Goal: Task Accomplishment & Management: Use online tool/utility

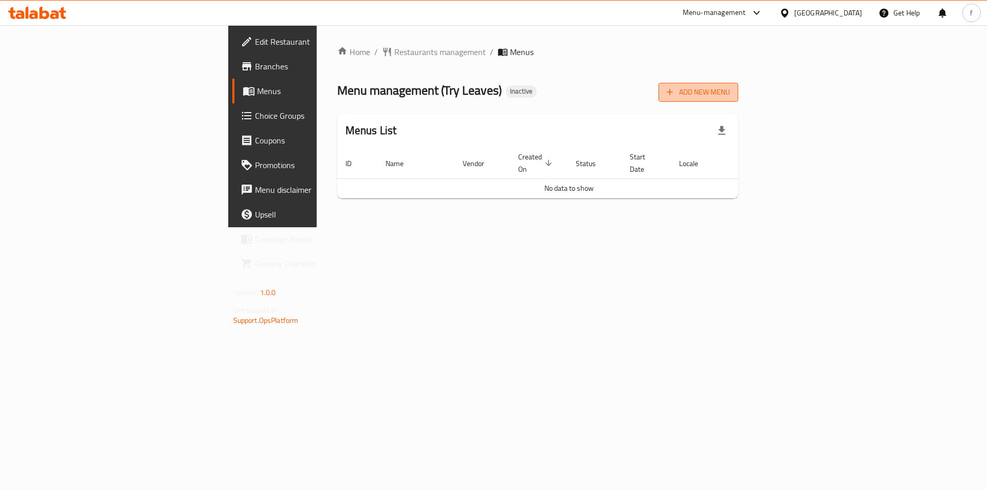
click at [730, 87] on span "Add New Menu" at bounding box center [698, 92] width 63 height 13
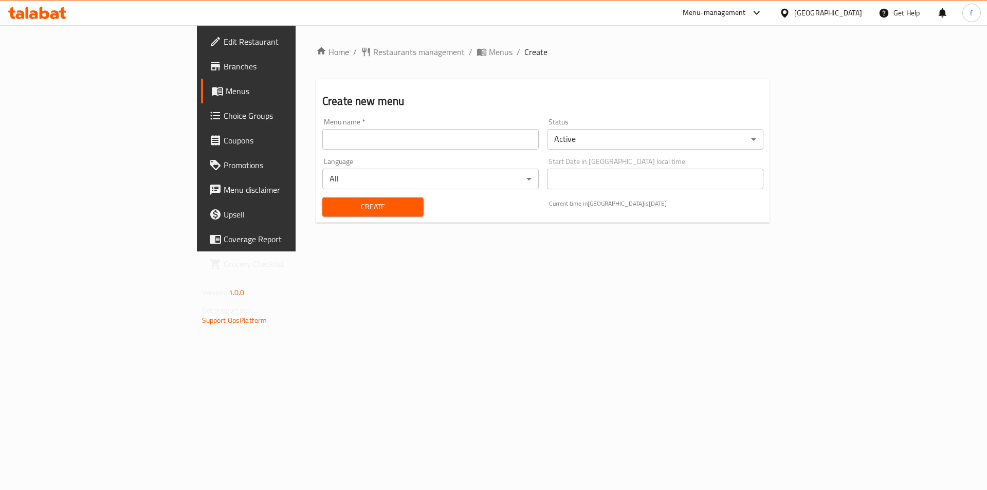
click at [432, 143] on input "text" at bounding box center [430, 139] width 216 height 21
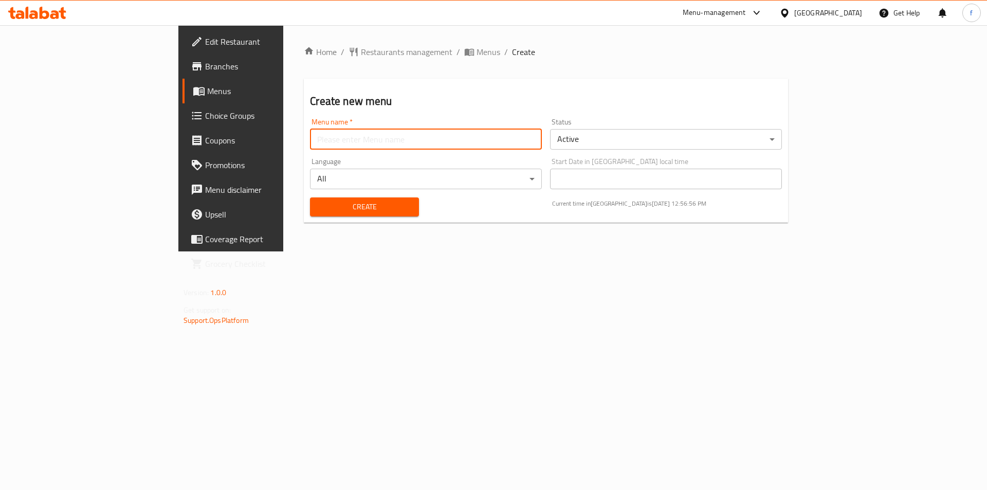
type input "fatma.8116"
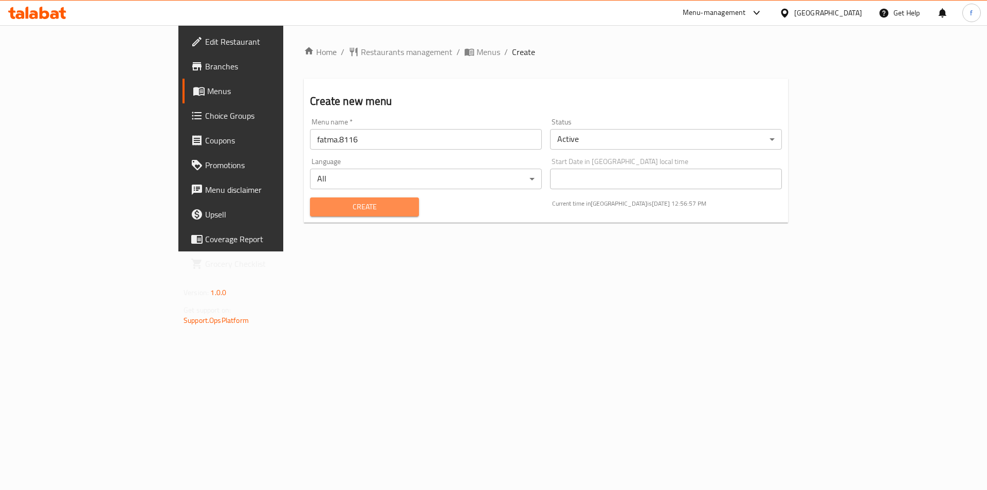
click at [318, 206] on span "Create" at bounding box center [364, 206] width 92 height 13
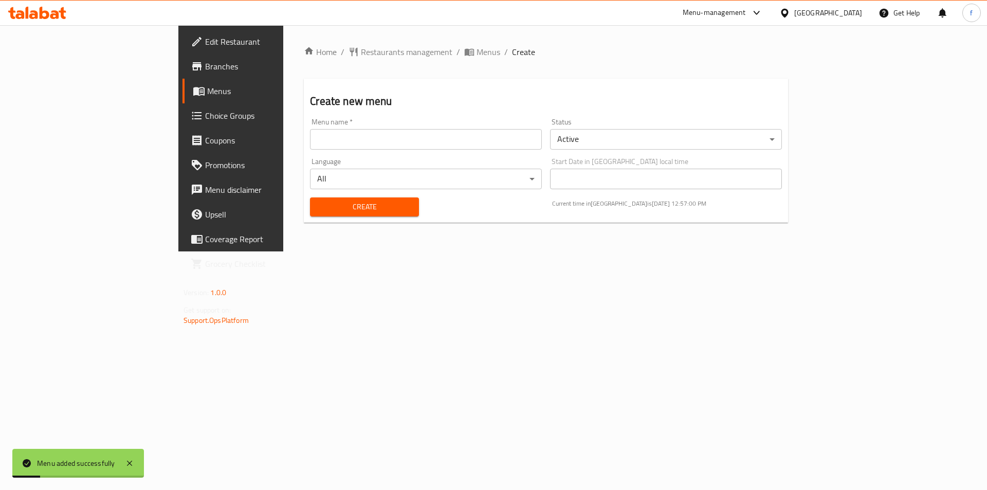
click at [207, 88] on span "Menus" at bounding box center [271, 91] width 128 height 12
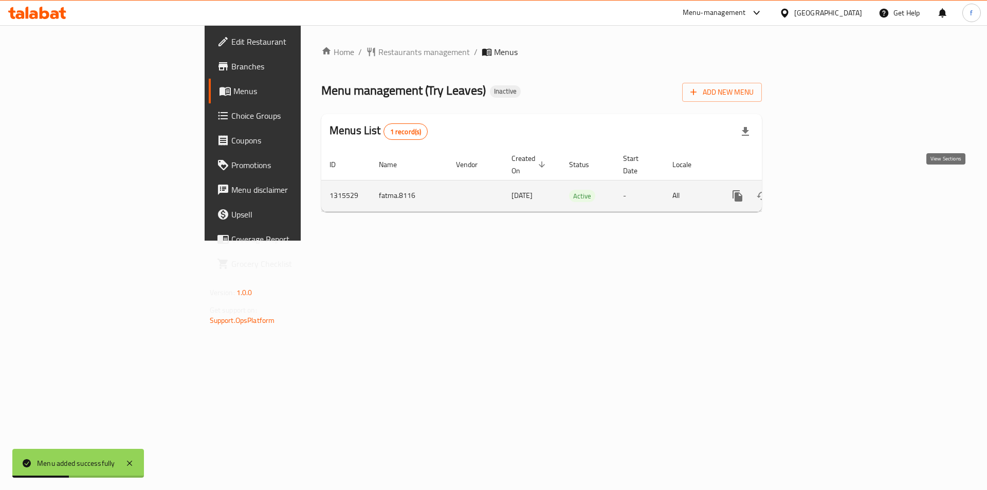
click at [824, 184] on link "enhanced table" at bounding box center [811, 196] width 25 height 25
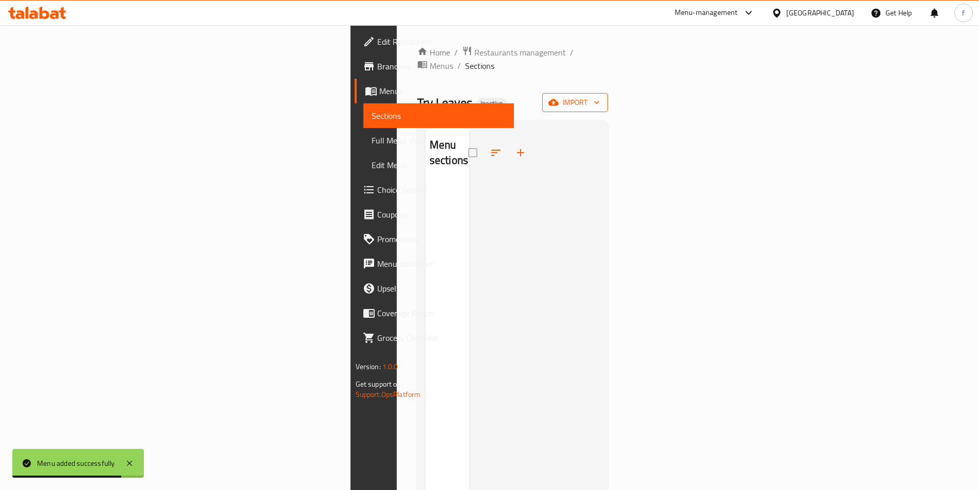
click at [600, 96] on span "import" at bounding box center [575, 102] width 49 height 13
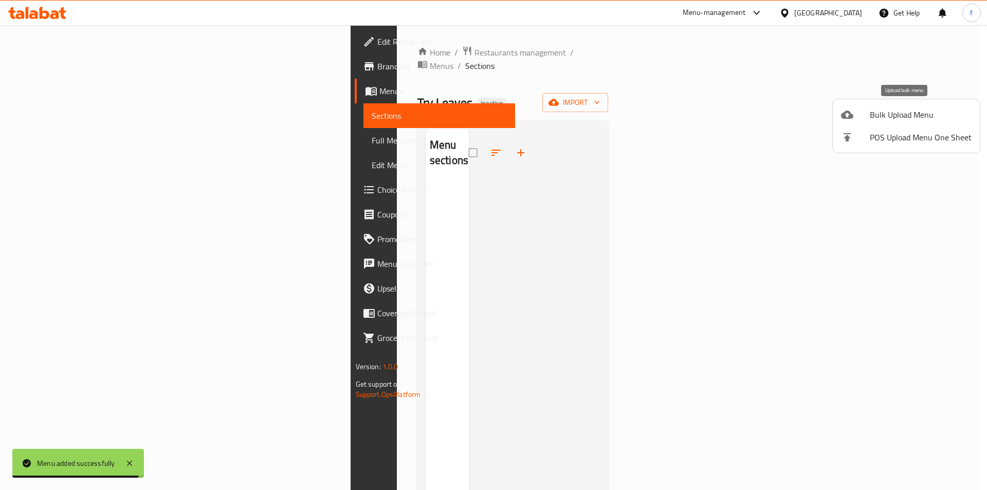
click at [916, 118] on span "Bulk Upload Menu" at bounding box center [921, 114] width 102 height 12
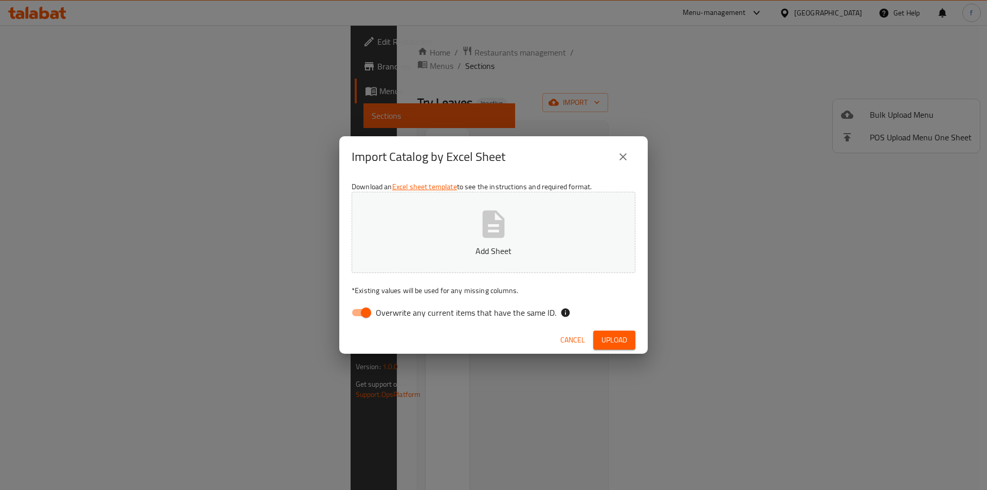
click at [361, 312] on input "Overwrite any current items that have the same ID." at bounding box center [366, 313] width 59 height 20
checkbox input "false"
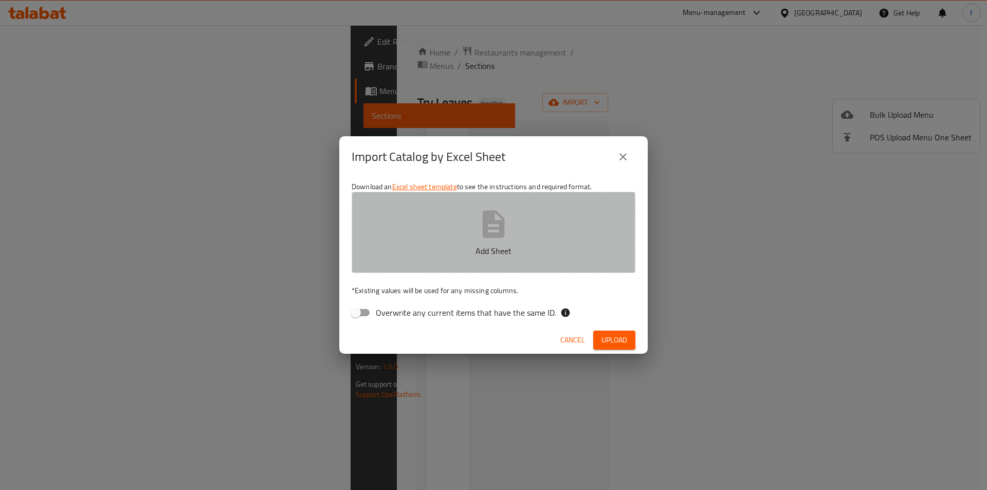
click at [483, 246] on p "Add Sheet" at bounding box center [494, 251] width 252 height 12
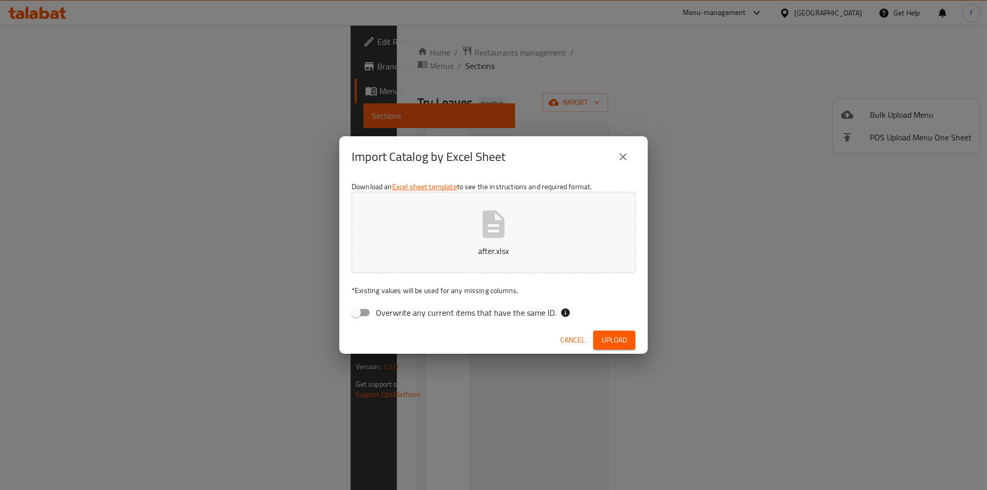
click at [609, 339] on span "Upload" at bounding box center [614, 340] width 26 height 13
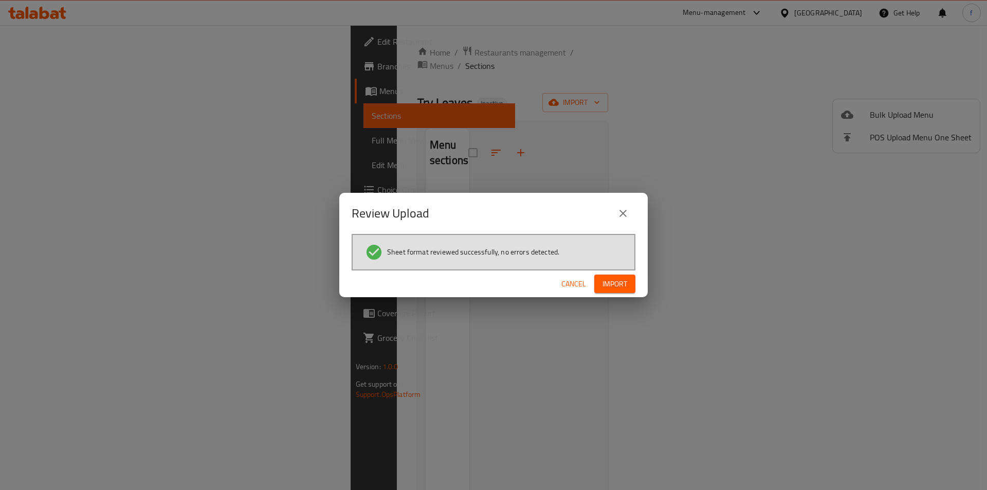
click at [623, 282] on span "Import" at bounding box center [614, 284] width 25 height 13
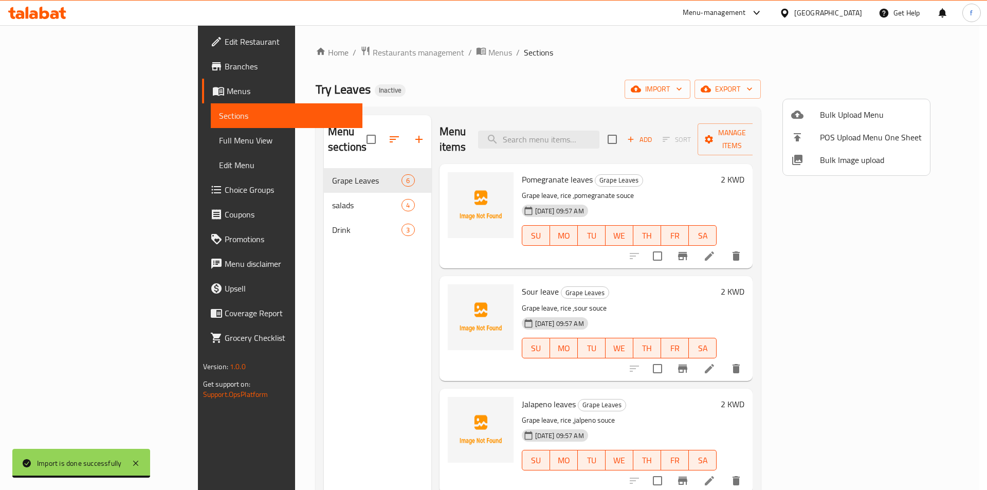
click at [77, 143] on div at bounding box center [493, 245] width 987 height 490
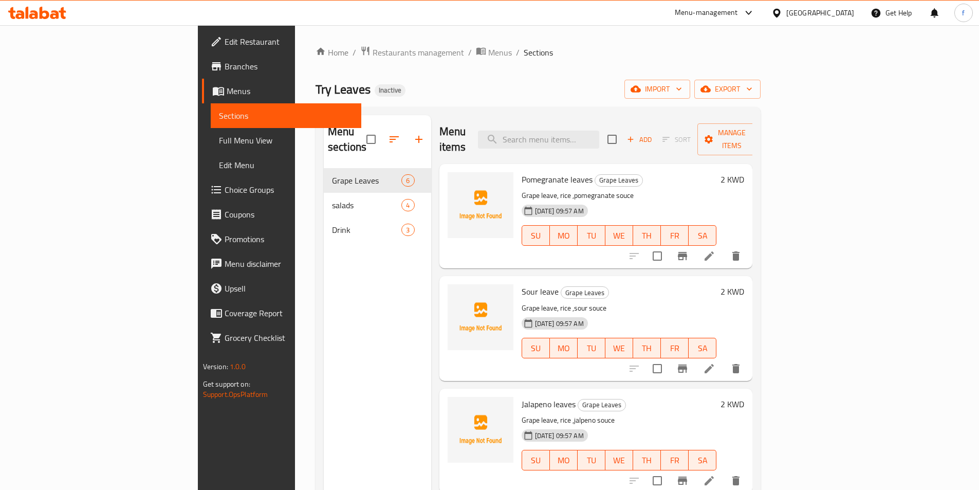
click at [219, 137] on span "Full Menu View" at bounding box center [286, 140] width 134 height 12
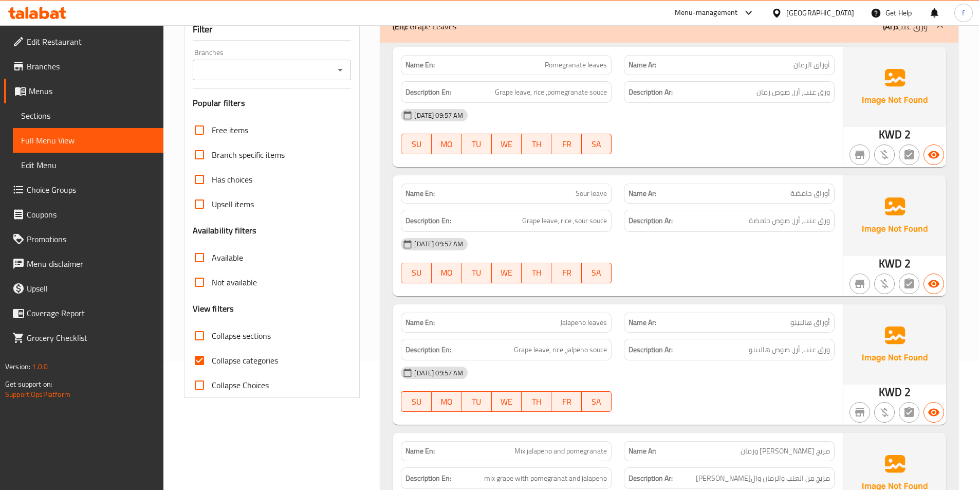
scroll to position [206, 0]
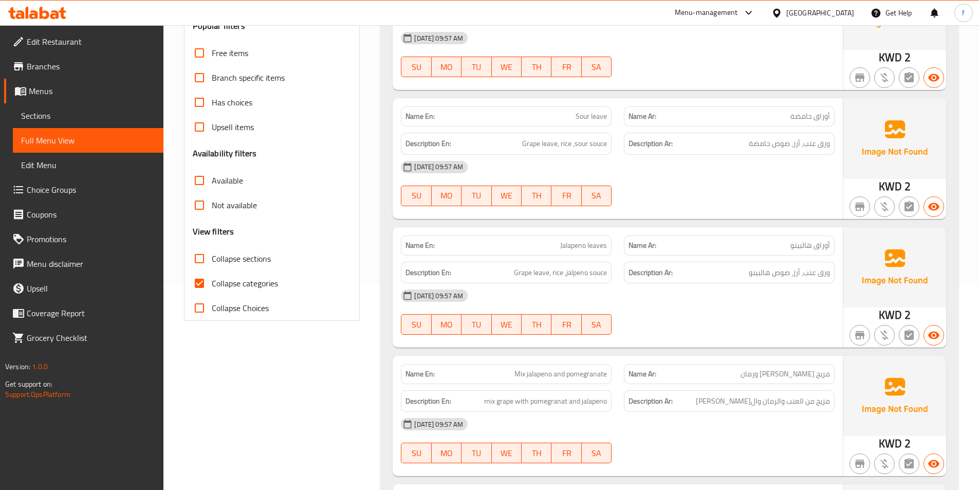
click at [197, 284] on input "Collapse categories" at bounding box center [199, 283] width 25 height 25
checkbox input "false"
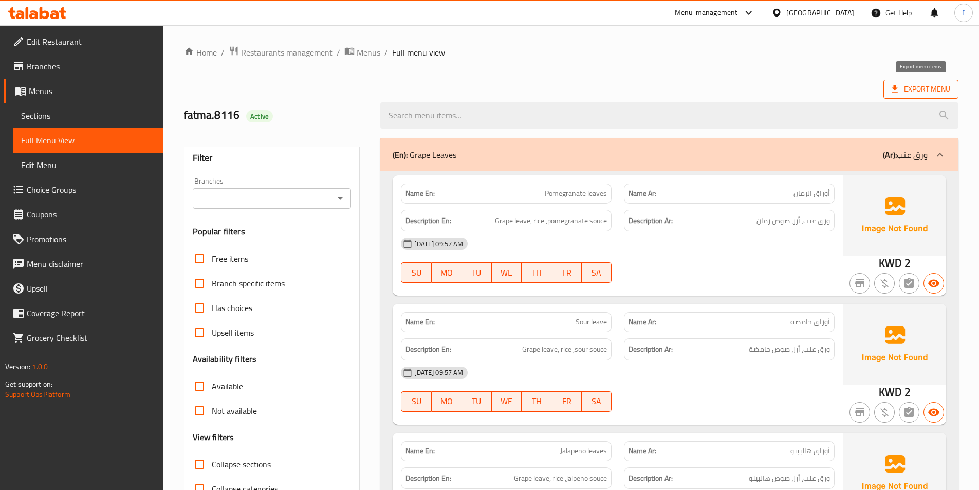
click at [904, 94] on span "Export Menu" at bounding box center [921, 89] width 59 height 13
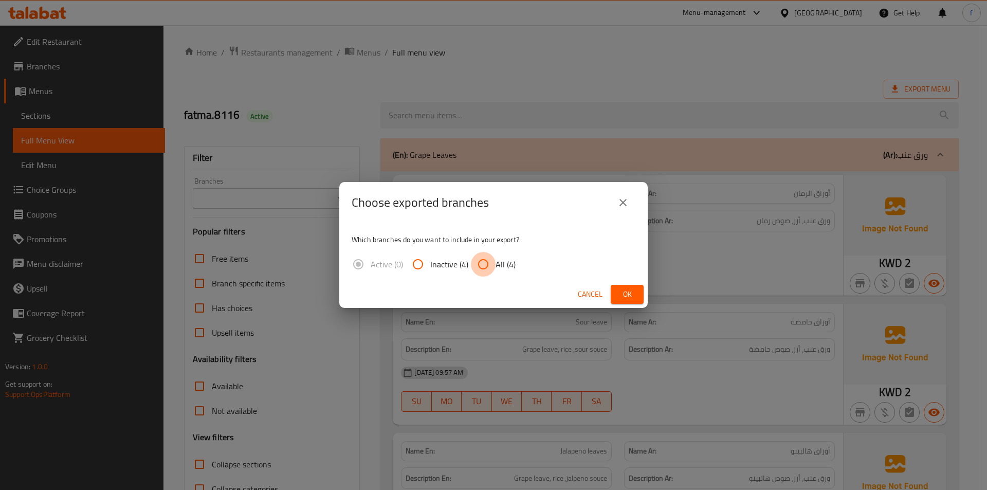
click at [481, 264] on input "All (4)" at bounding box center [483, 264] width 25 height 25
radio input "true"
click at [615, 294] on button "Ok" at bounding box center [627, 294] width 33 height 19
